Goal: Contribute content: Add original content to the website for others to see

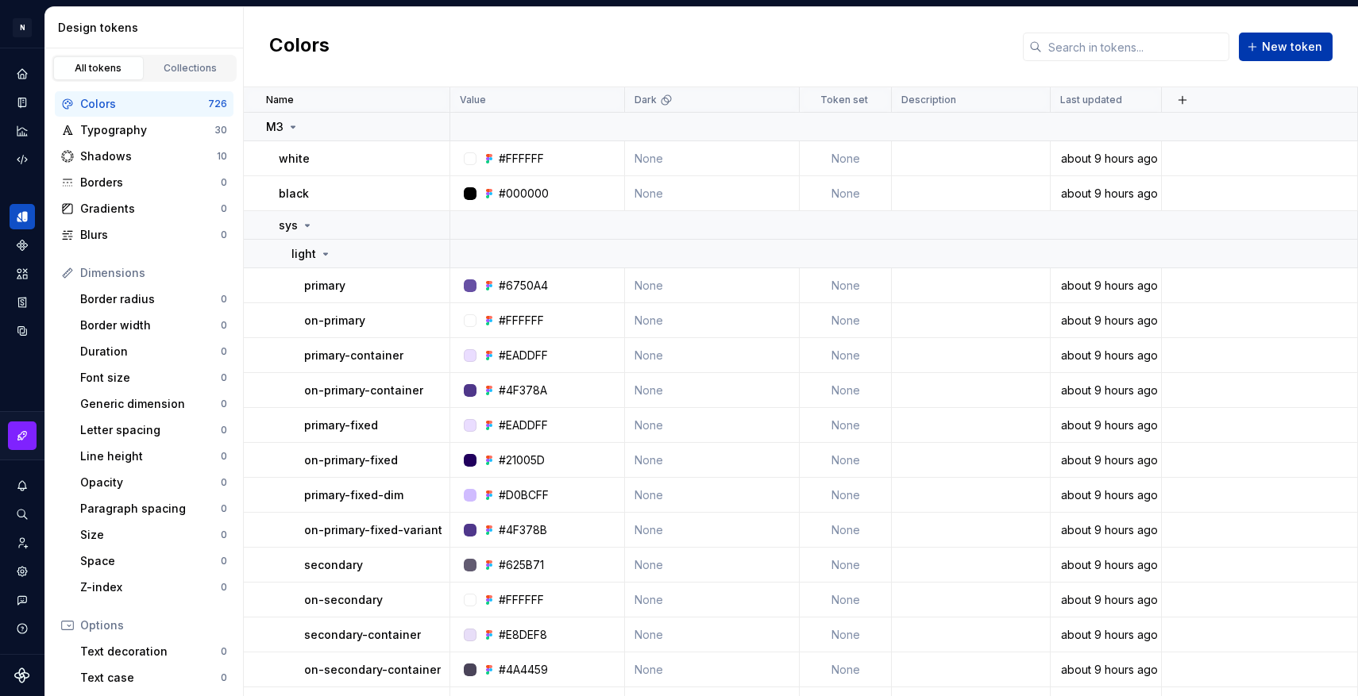
click at [1283, 53] on span "New token" at bounding box center [1292, 47] width 60 height 16
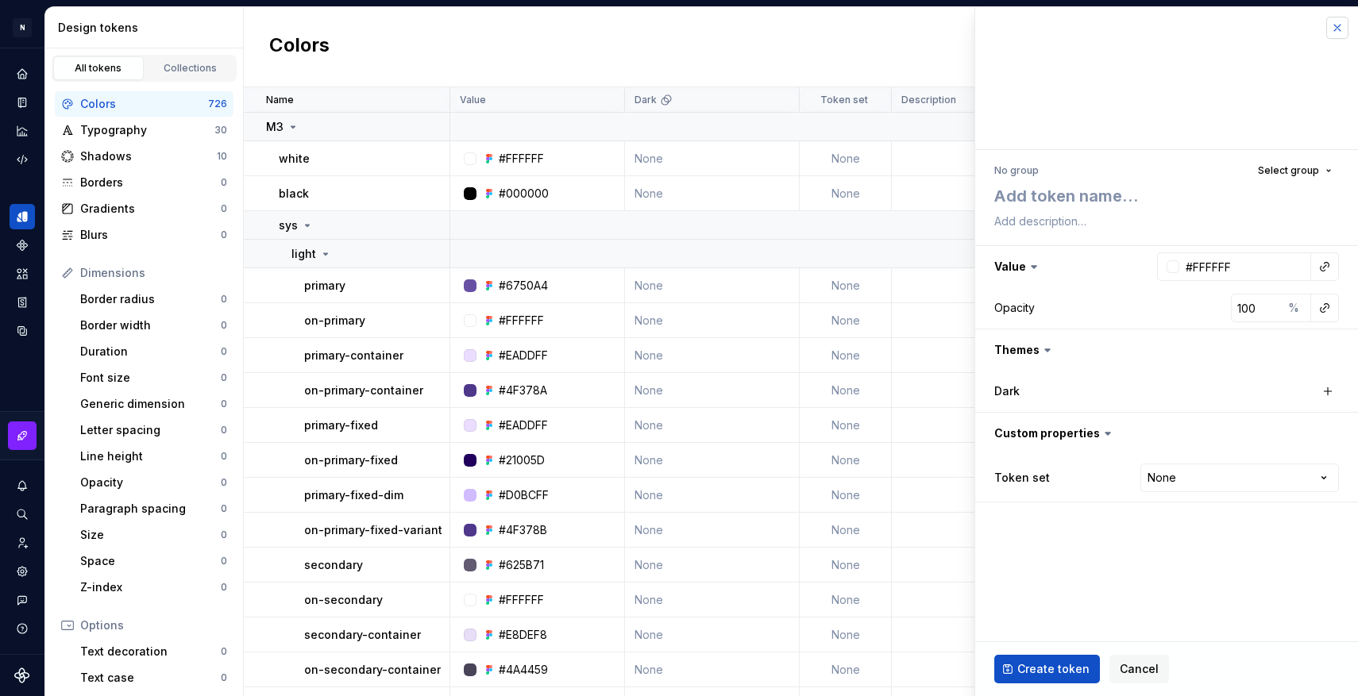
type textarea "*"
click at [1335, 29] on button "button" at bounding box center [1337, 28] width 22 height 22
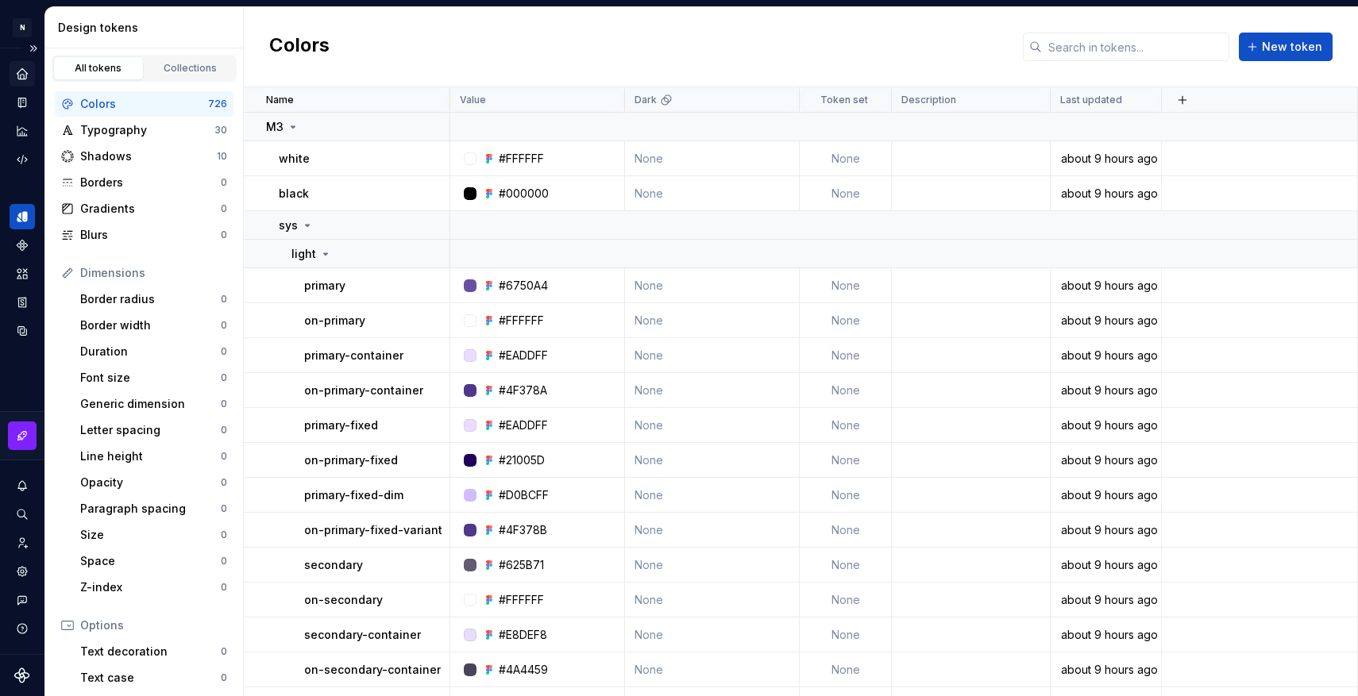
click at [26, 75] on icon "Home" at bounding box center [22, 73] width 10 height 10
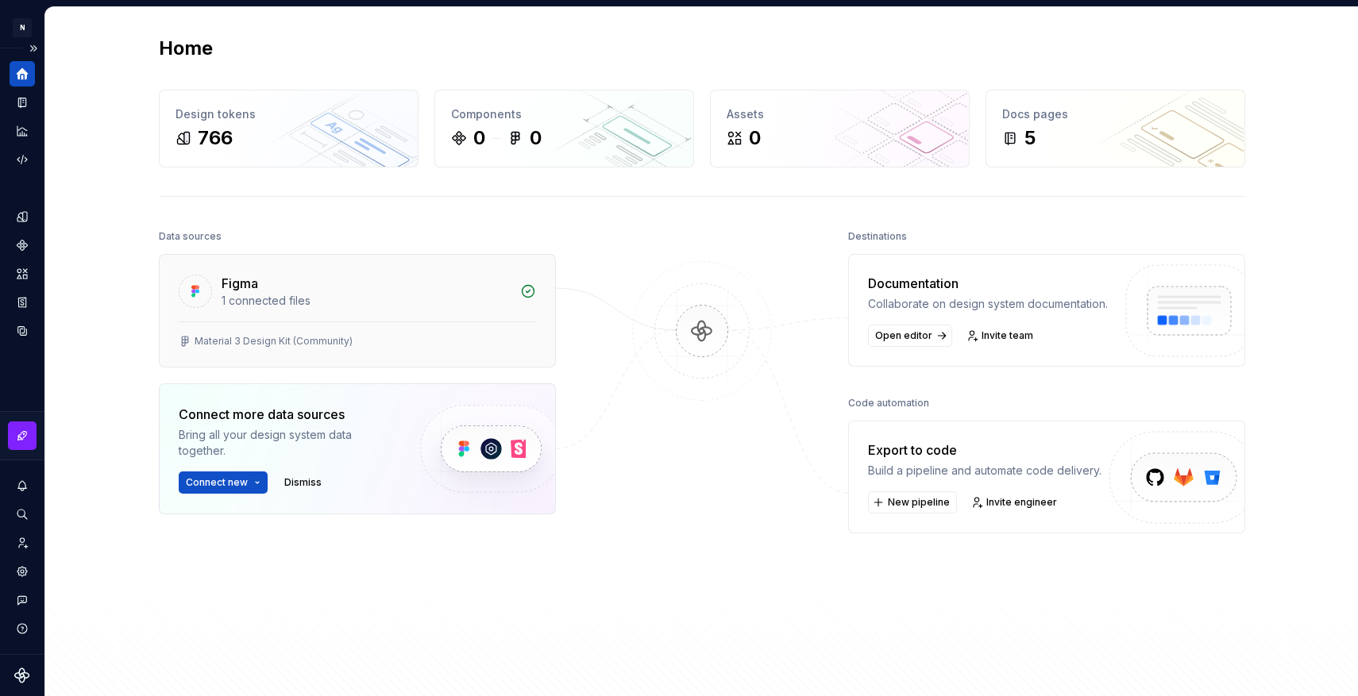
click at [407, 328] on div "Material 3 Design Kit (Community)" at bounding box center [357, 344] width 395 height 45
